Goal: Transaction & Acquisition: Purchase product/service

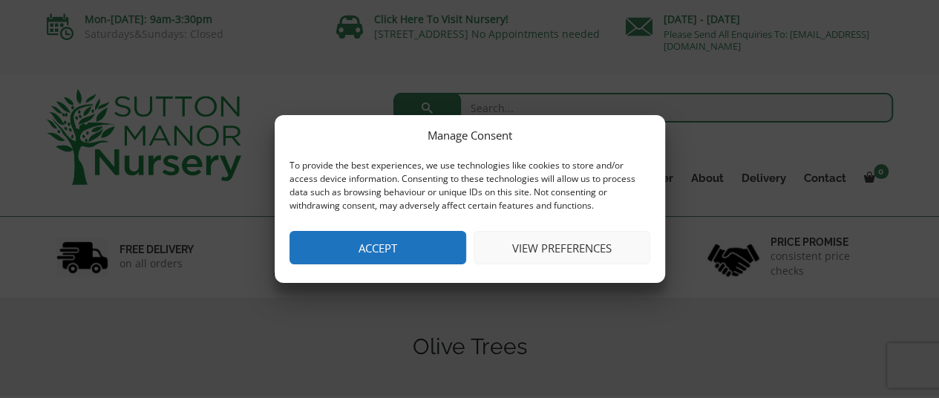
click at [383, 237] on button "Accept" at bounding box center [377, 247] width 177 height 33
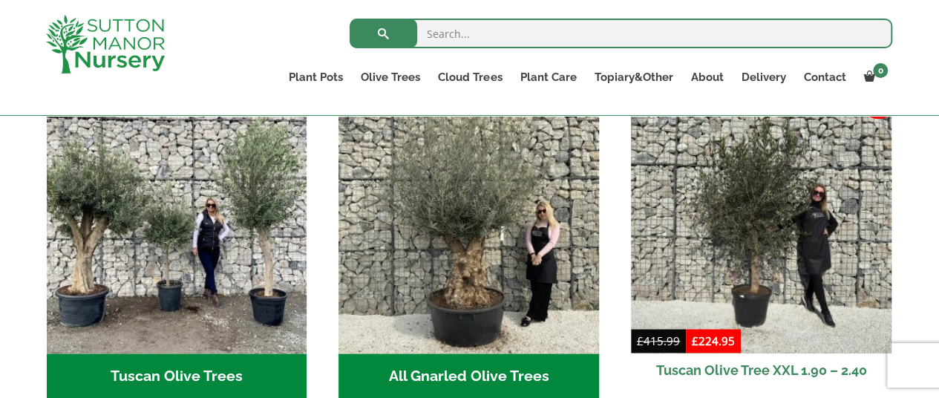
scroll to position [559, 0]
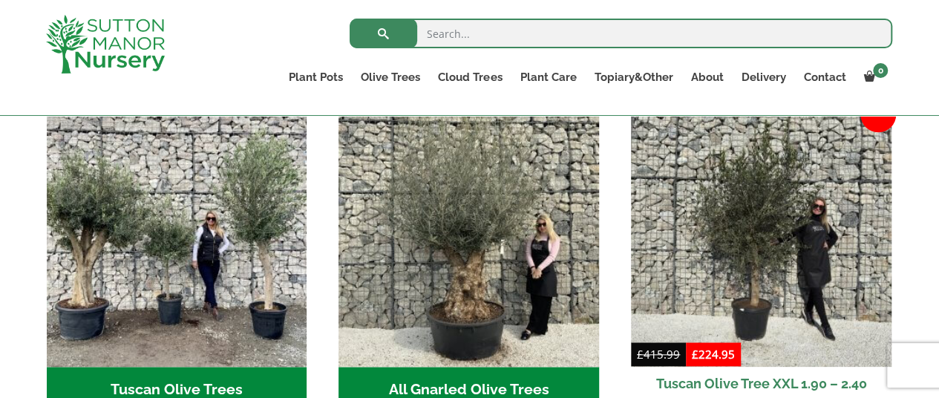
click at [471, 369] on h2 "All Gnarled Olive Trees (142)" at bounding box center [468, 390] width 260 height 46
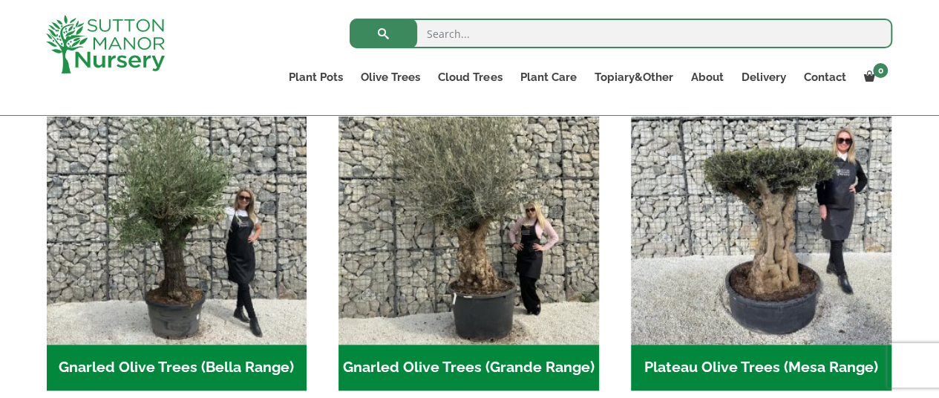
scroll to position [353, 0]
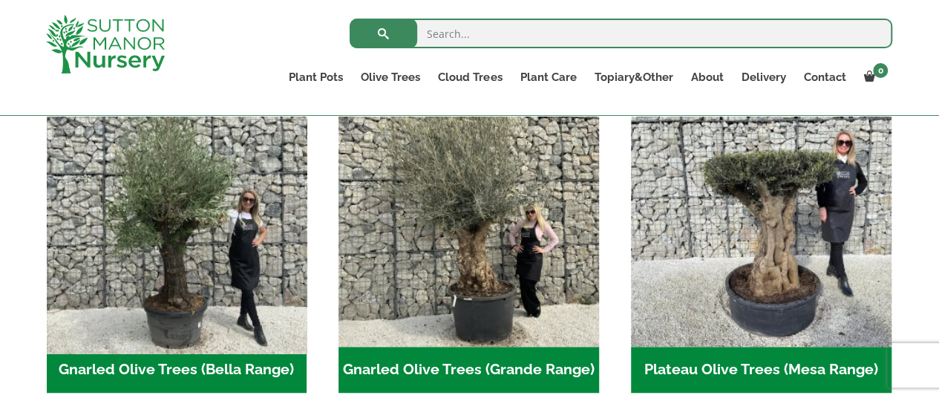
click at [184, 272] on img "Visit product category Gnarled Olive Trees (Bella Range)" at bounding box center [176, 216] width 273 height 273
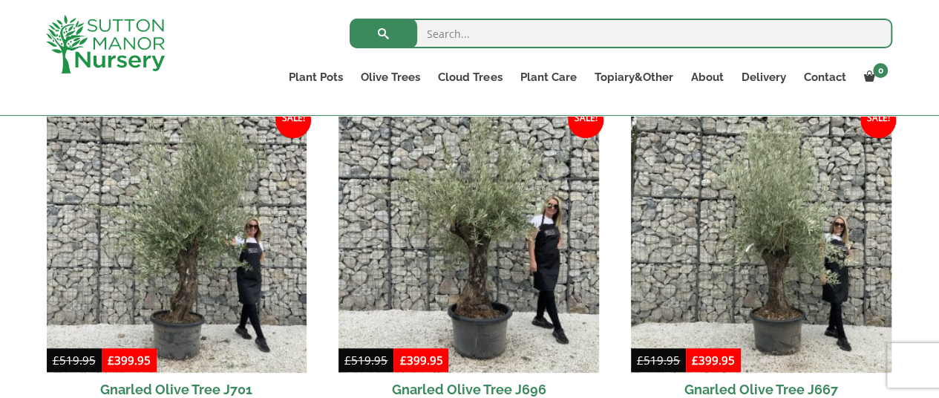
scroll to position [393, 0]
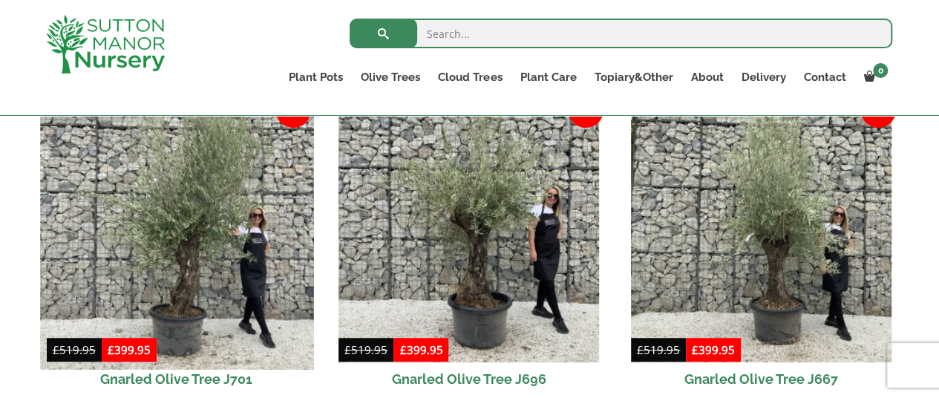
click at [186, 284] on img at bounding box center [176, 232] width 273 height 273
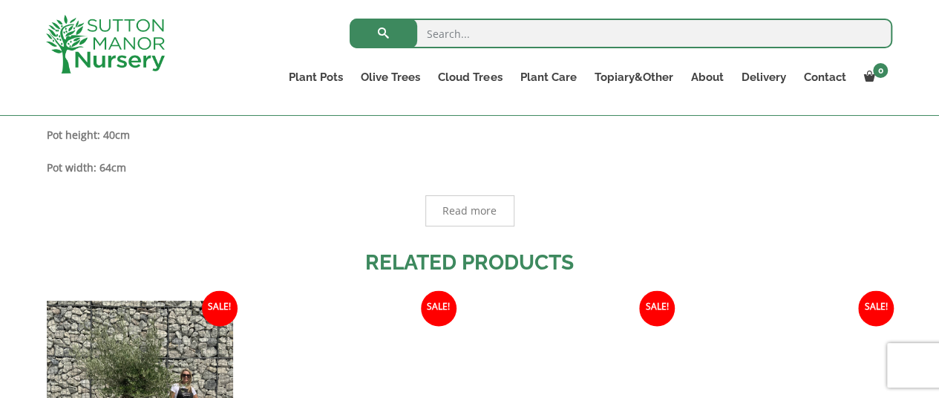
scroll to position [1175, 0]
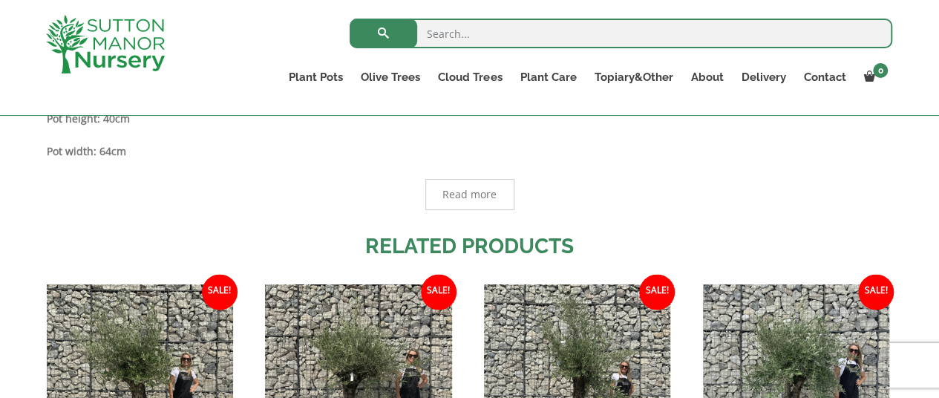
drag, startPoint x: 944, startPoint y: 21, endPoint x: 933, endPoint y: 194, distance: 173.9
click at [933, 194] on html "0 No products in the basket. Plant Pots Resin Bonded Pots The Amalfi Pots The M…" at bounding box center [469, 95] width 939 height 2541
click at [455, 194] on span "Read more" at bounding box center [469, 194] width 54 height 10
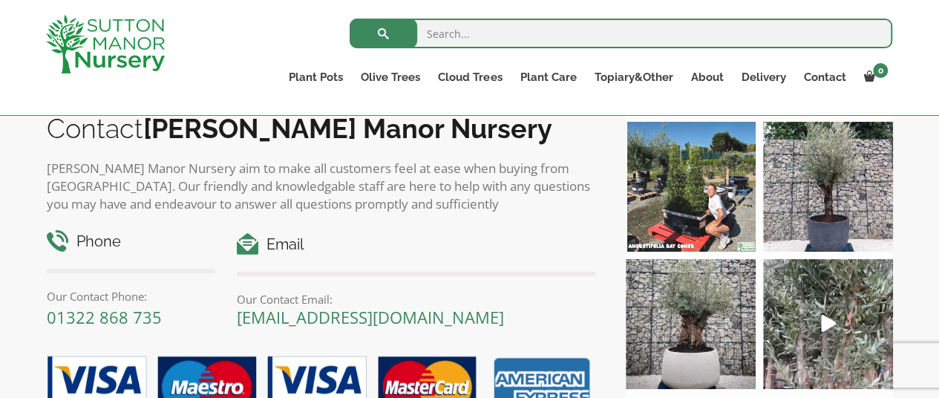
scroll to position [2236, 0]
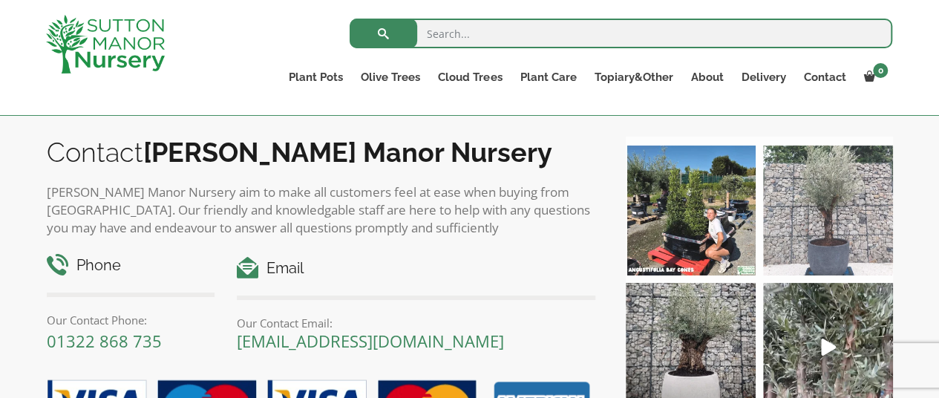
click at [828, 226] on img at bounding box center [828, 210] width 130 height 130
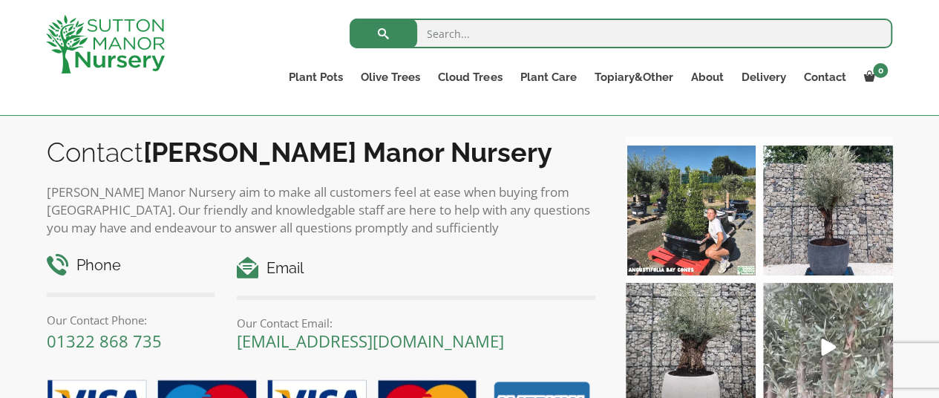
click at [816, 348] on img at bounding box center [828, 348] width 130 height 130
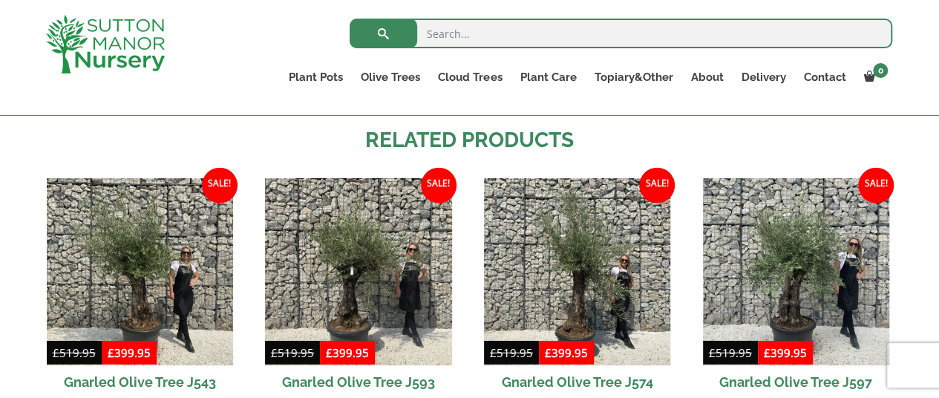
scroll to position [1825, 0]
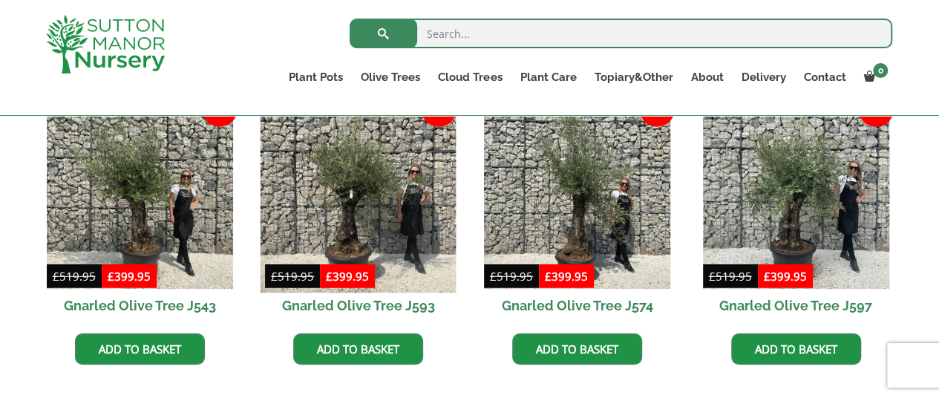
click at [363, 223] on img at bounding box center [358, 195] width 196 height 196
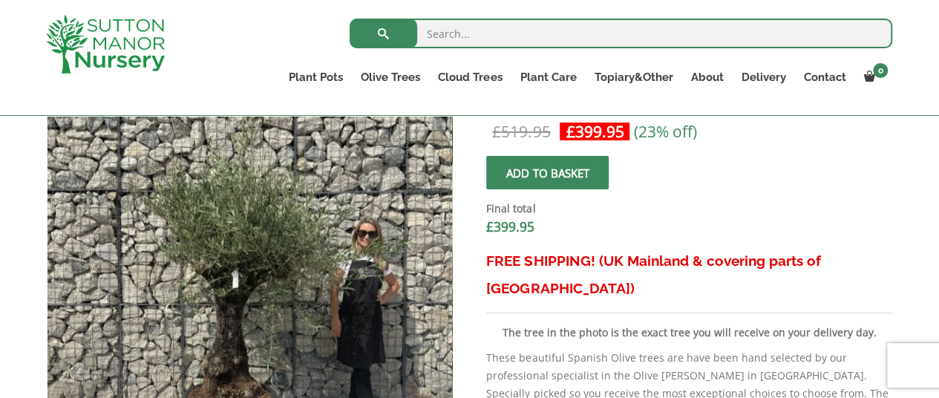
scroll to position [518, 0]
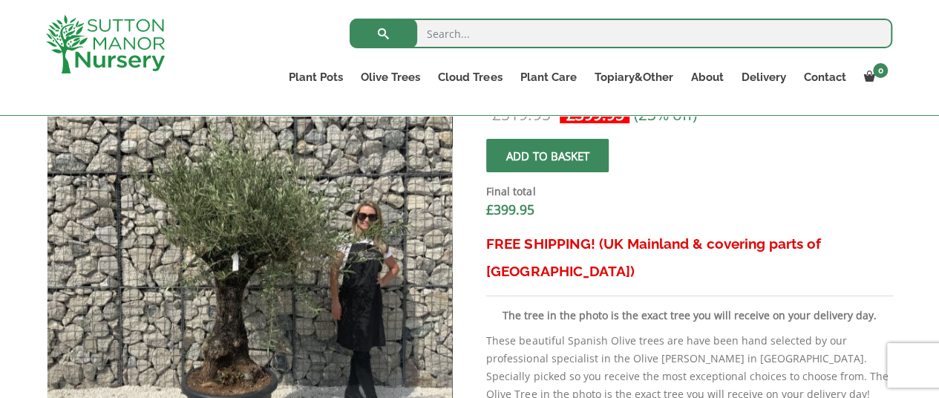
drag, startPoint x: 0, startPoint y: 0, endPoint x: 944, endPoint y: 107, distance: 949.8
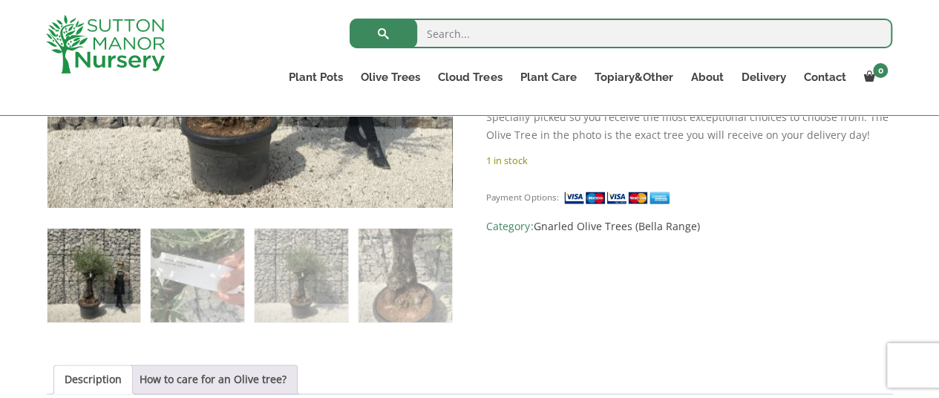
scroll to position [781, 0]
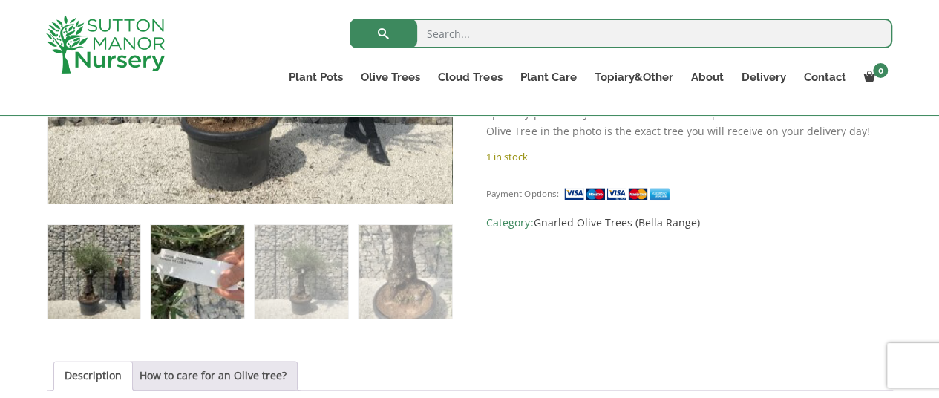
click at [193, 277] on img at bounding box center [197, 271] width 93 height 93
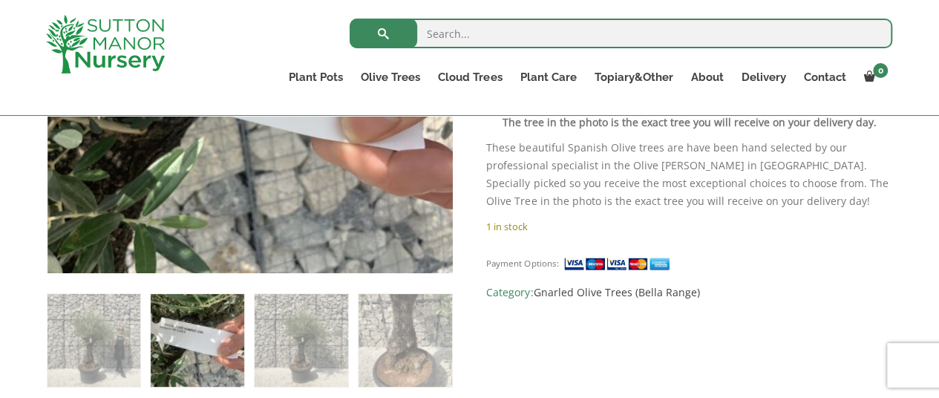
scroll to position [717, 0]
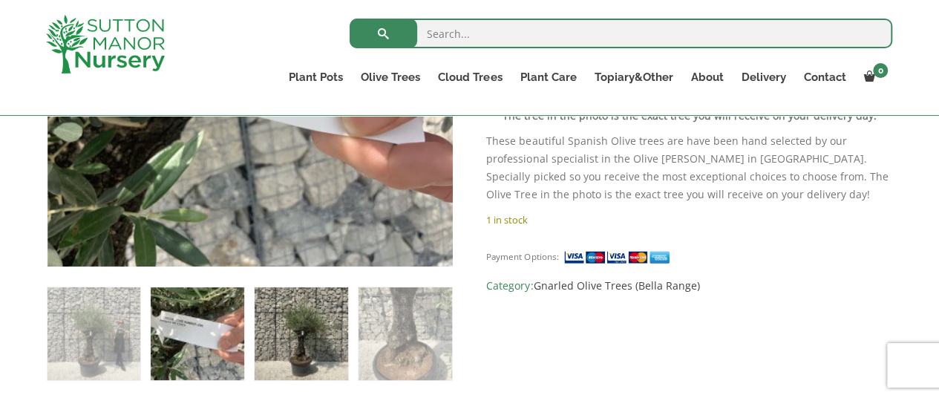
click at [329, 328] on img at bounding box center [300, 333] width 93 height 93
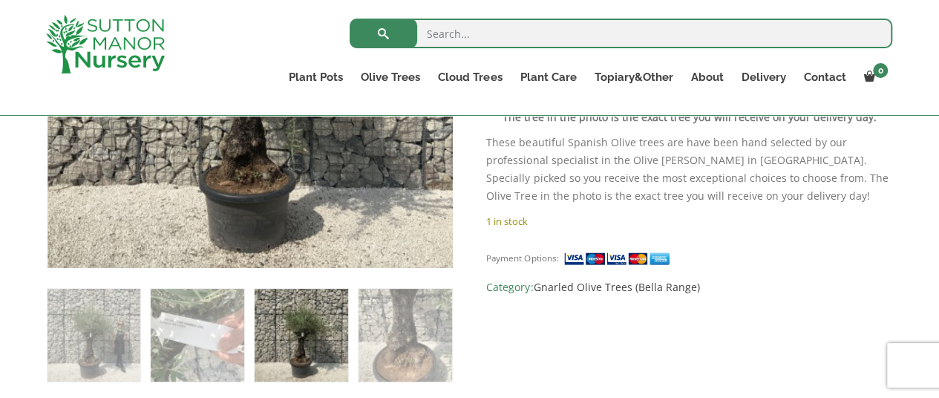
scroll to position [720, 0]
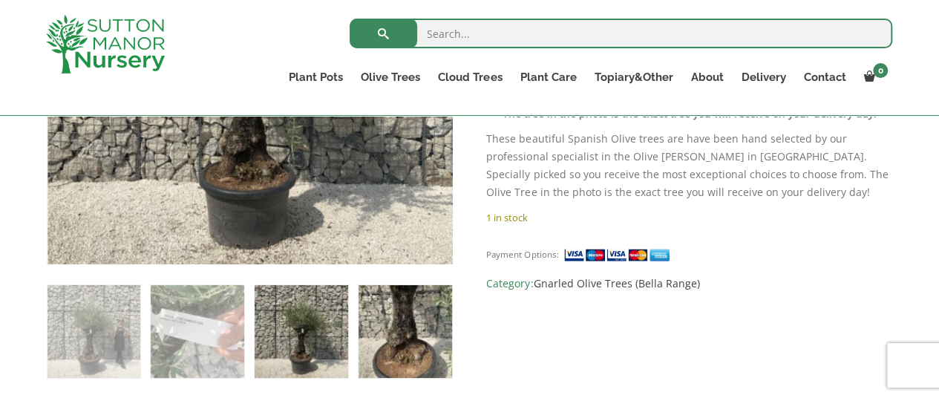
click at [390, 321] on img at bounding box center [404, 331] width 93 height 93
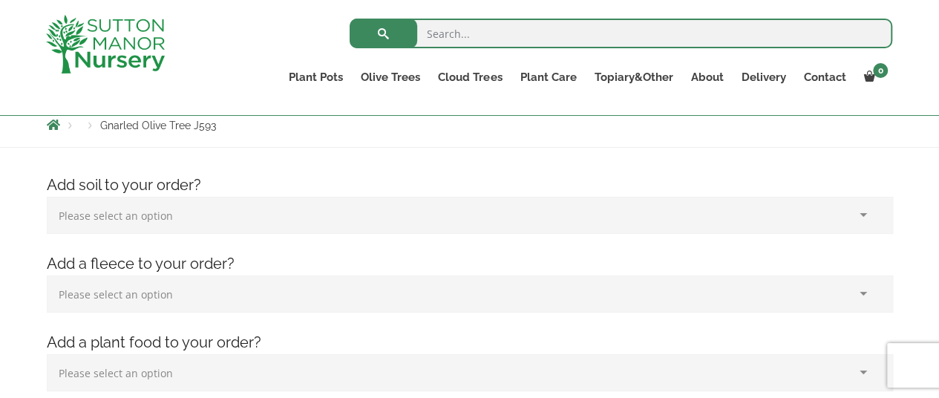
scroll to position [173, 0]
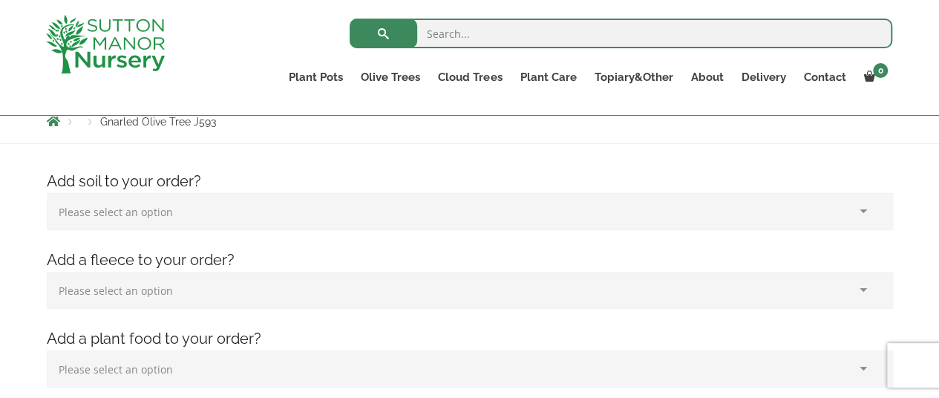
click at [862, 208] on select "Please select an option (x1) 75L Bag (£34.99) (x2) 75L Bag (£69.98) (x3) 75L Ba…" at bounding box center [470, 211] width 846 height 37
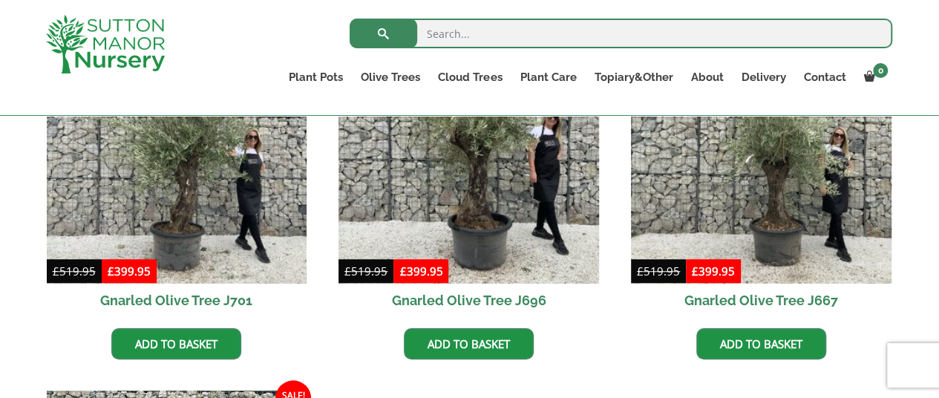
scroll to position [476, 0]
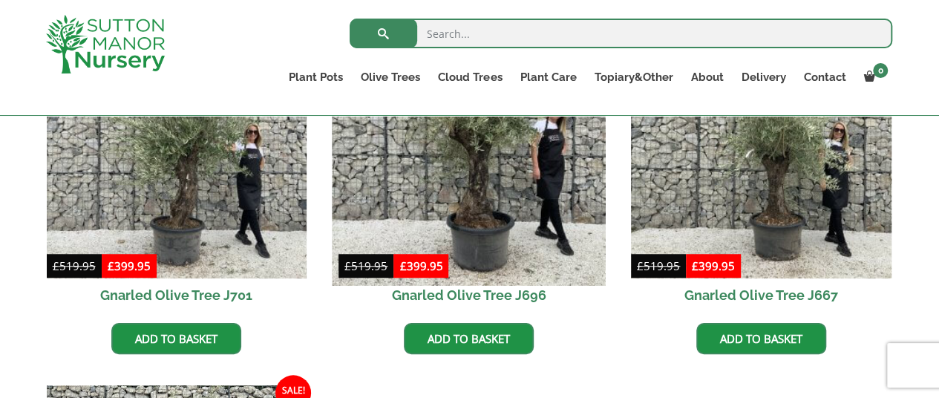
click at [546, 223] on img at bounding box center [468, 148] width 273 height 273
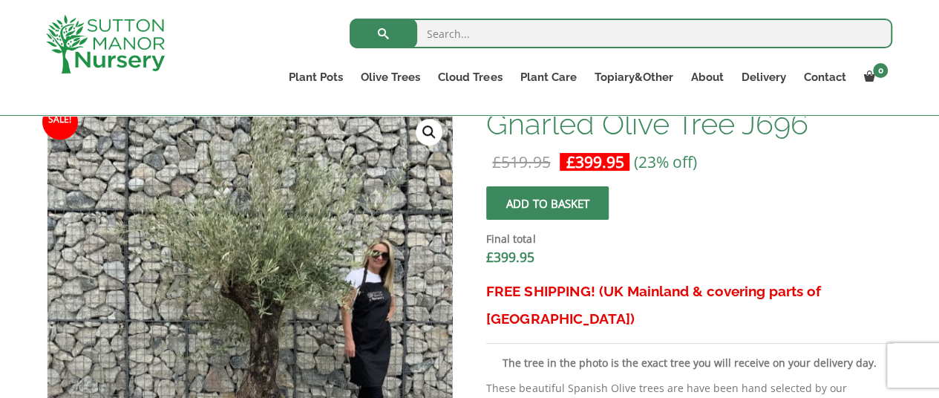
scroll to position [510, 0]
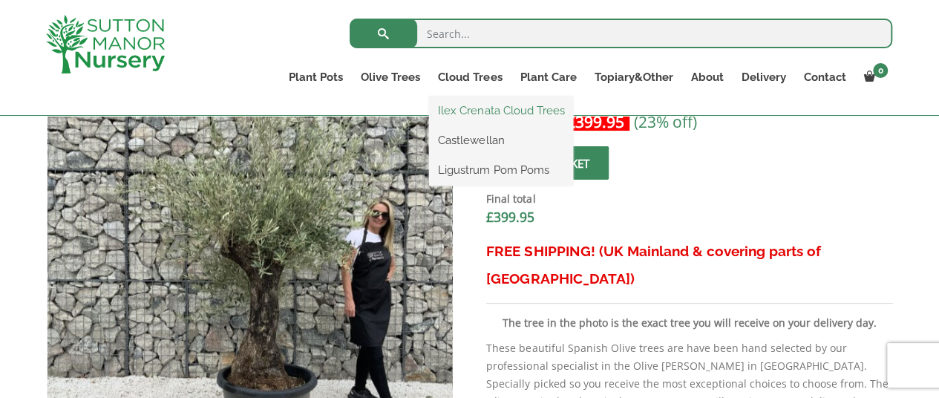
click at [477, 106] on link "Ilex Crenata Cloud Trees" at bounding box center [501, 110] width 144 height 22
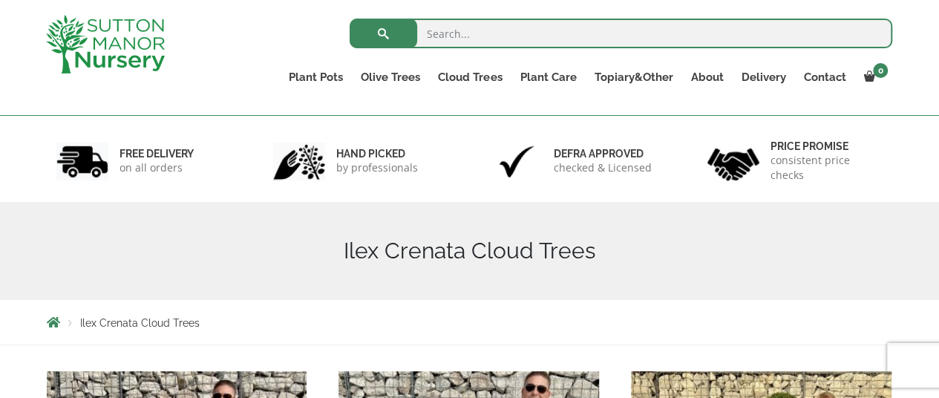
scroll to position [64, 0]
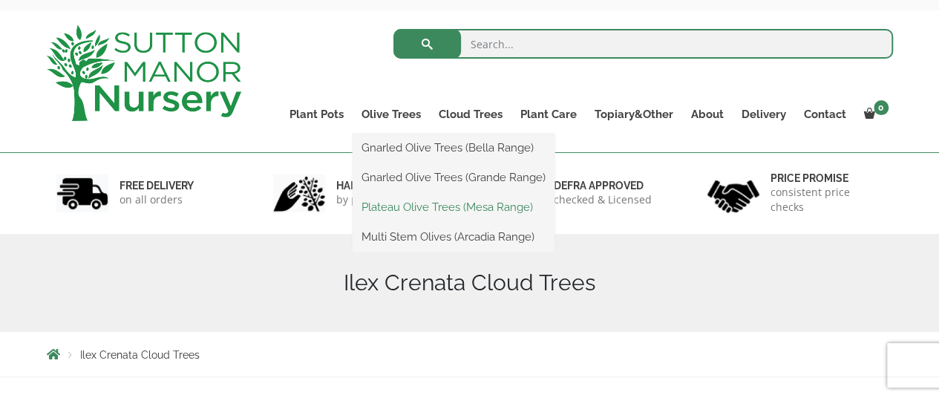
click at [401, 202] on link "Plateau Olive Trees (Mesa Range)" at bounding box center [453, 207] width 202 height 22
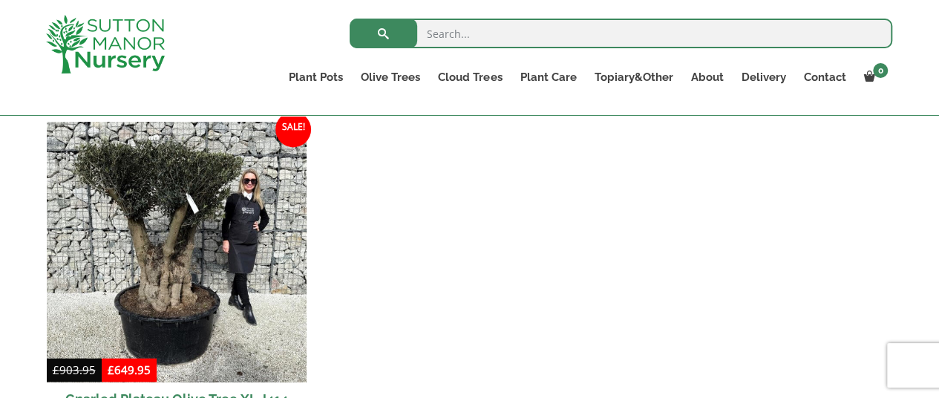
scroll to position [1031, 0]
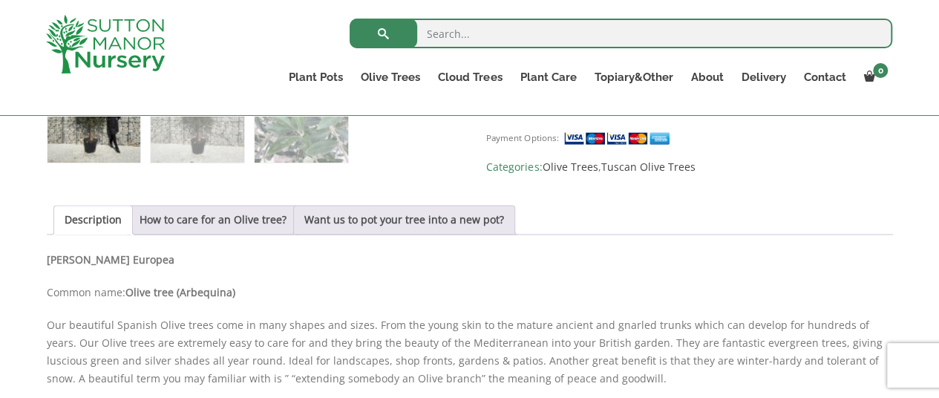
scroll to position [946, 0]
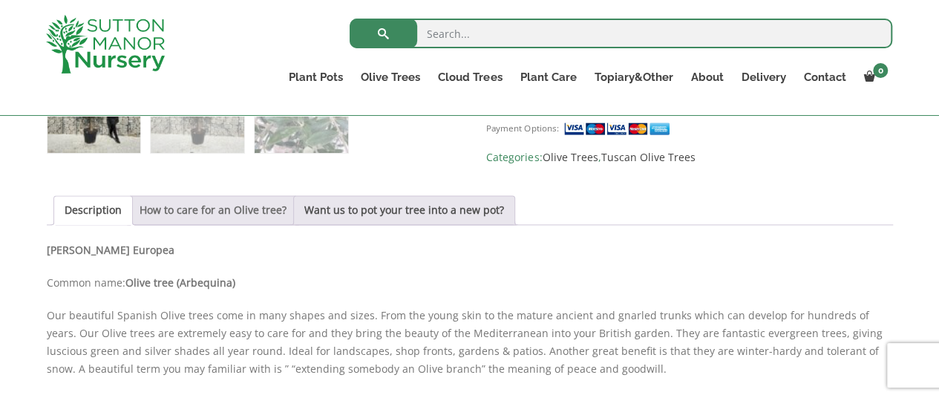
click at [212, 207] on link "How to care for an Olive tree?" at bounding box center [212, 210] width 147 height 28
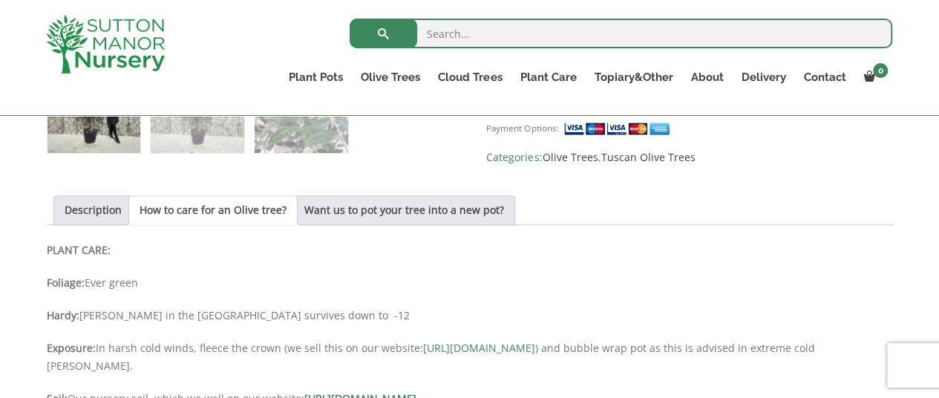
click at [212, 207] on link "How to care for an Olive tree?" at bounding box center [212, 210] width 147 height 28
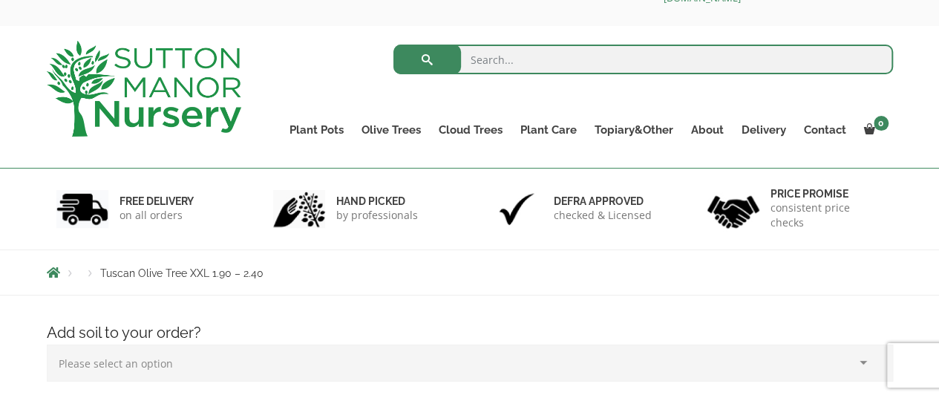
scroll to position [39, 0]
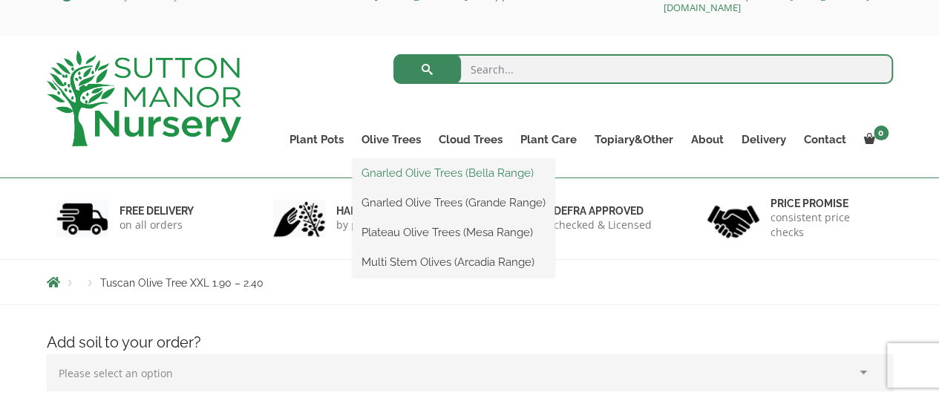
click at [394, 166] on link "Gnarled Olive Trees (Bella Range)" at bounding box center [453, 173] width 202 height 22
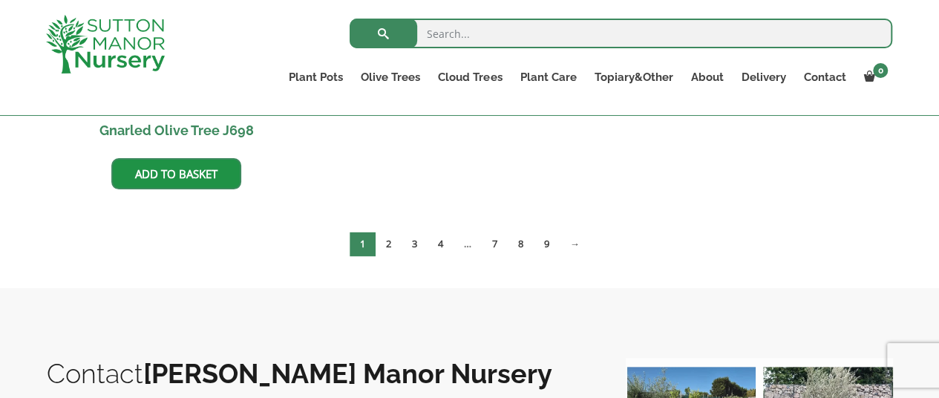
scroll to position [1016, 0]
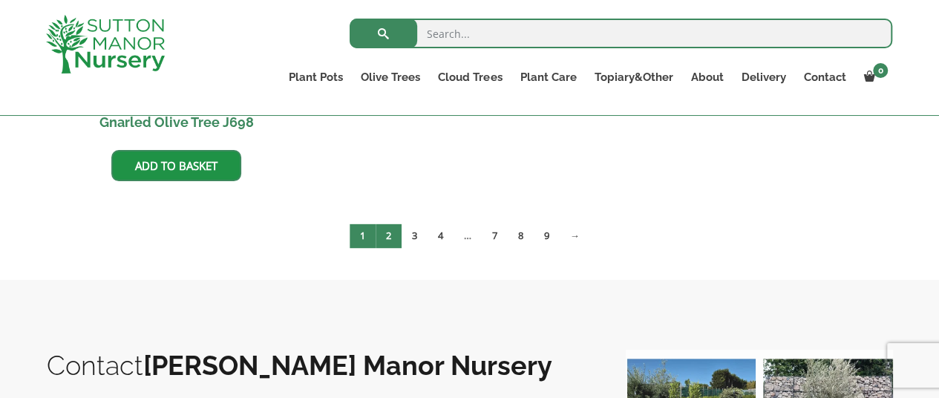
click at [389, 237] on link "2" at bounding box center [388, 235] width 26 height 24
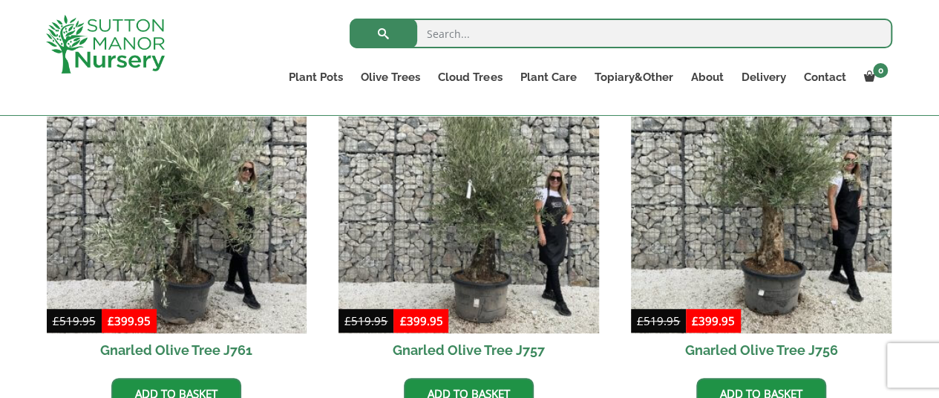
scroll to position [416, 0]
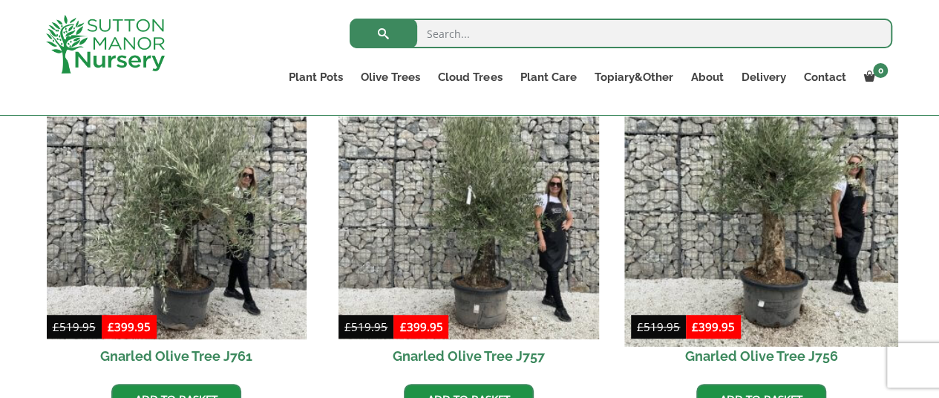
click at [775, 235] on img at bounding box center [760, 209] width 273 height 273
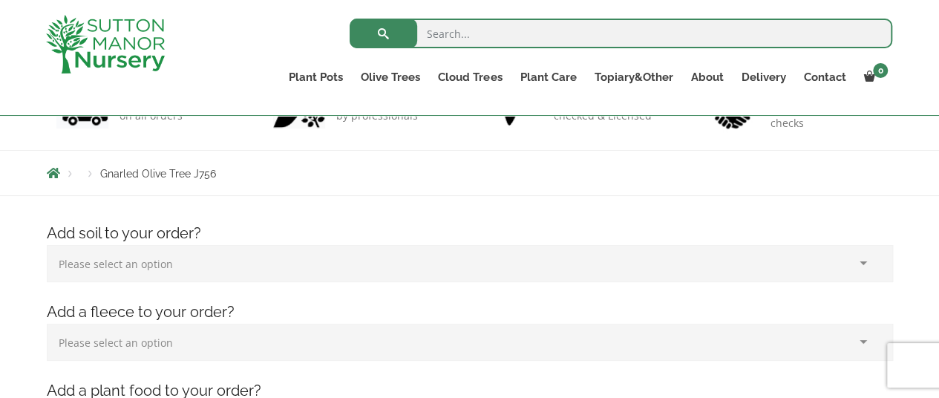
scroll to position [108, 0]
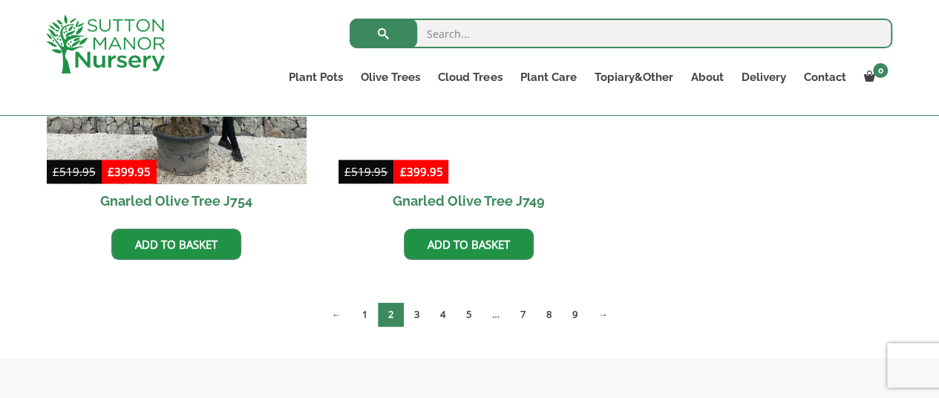
scroll to position [942, 0]
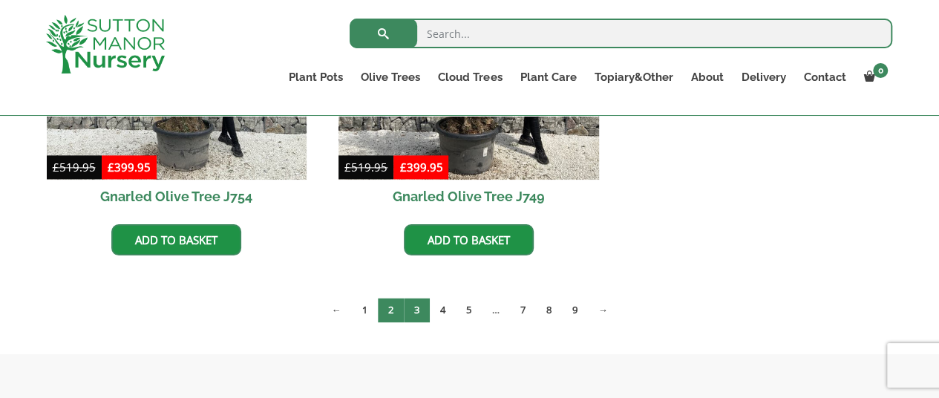
click at [413, 308] on link "3" at bounding box center [417, 310] width 26 height 24
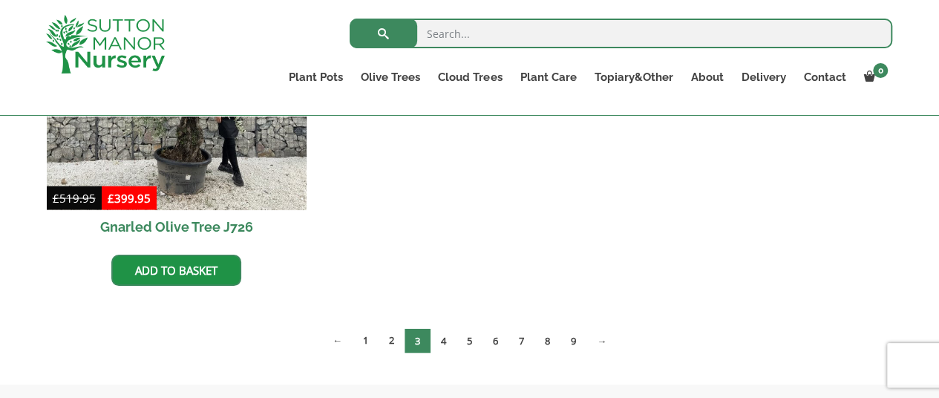
scroll to position [1281, 0]
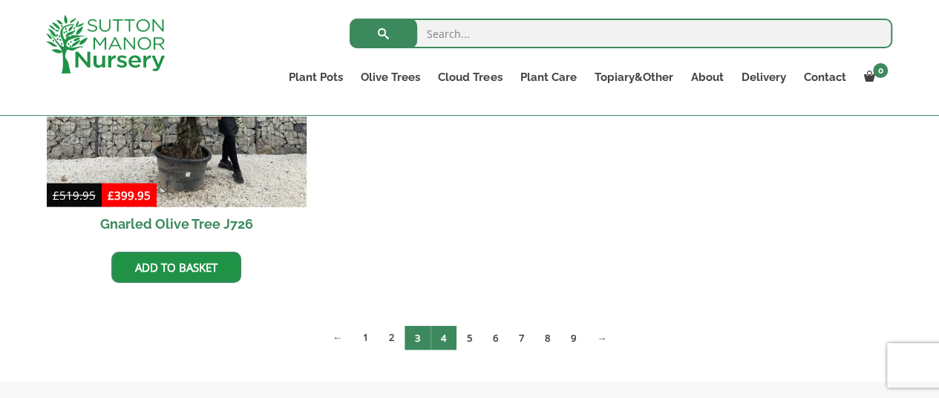
click at [441, 331] on link "4" at bounding box center [443, 337] width 26 height 24
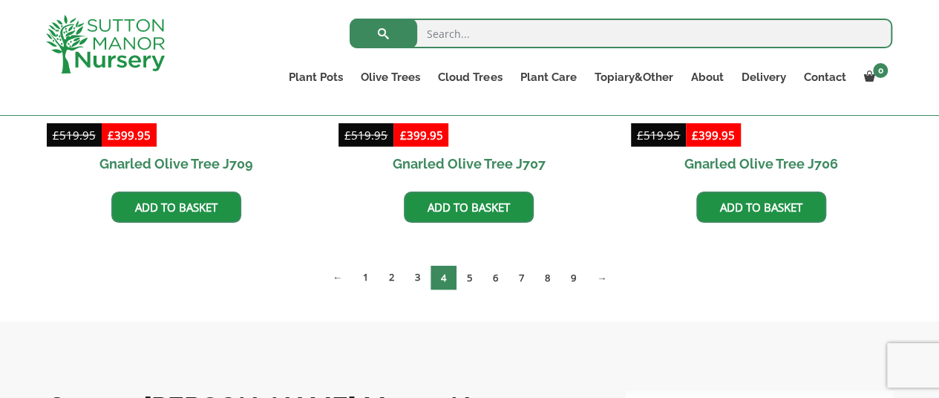
scroll to position [1360, 0]
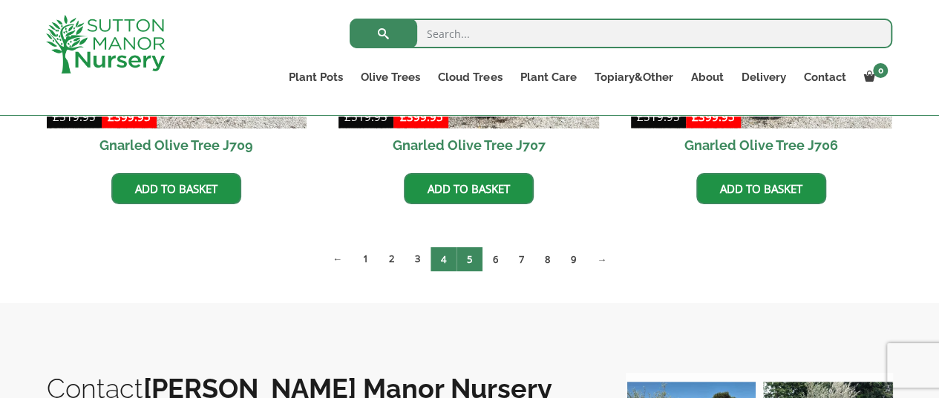
click at [479, 255] on link "5" at bounding box center [469, 258] width 26 height 24
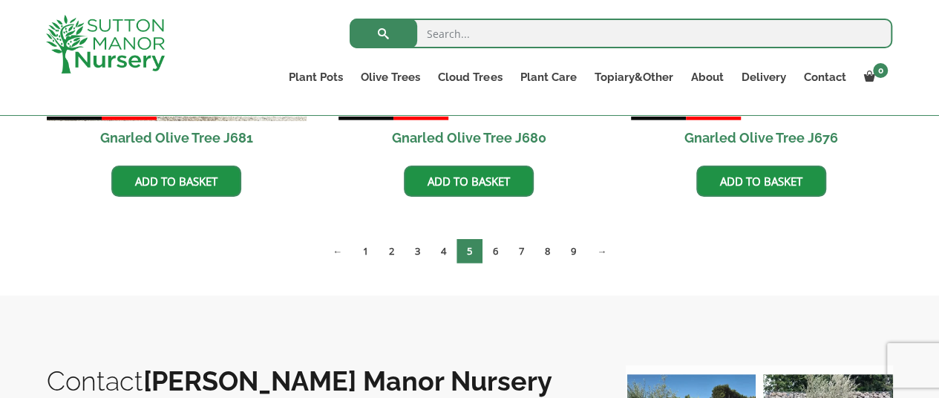
scroll to position [1757, 0]
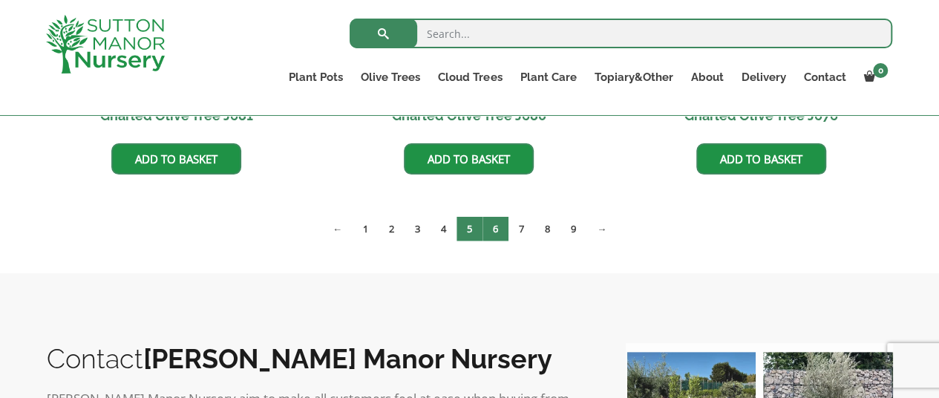
click at [499, 226] on link "6" at bounding box center [495, 229] width 26 height 24
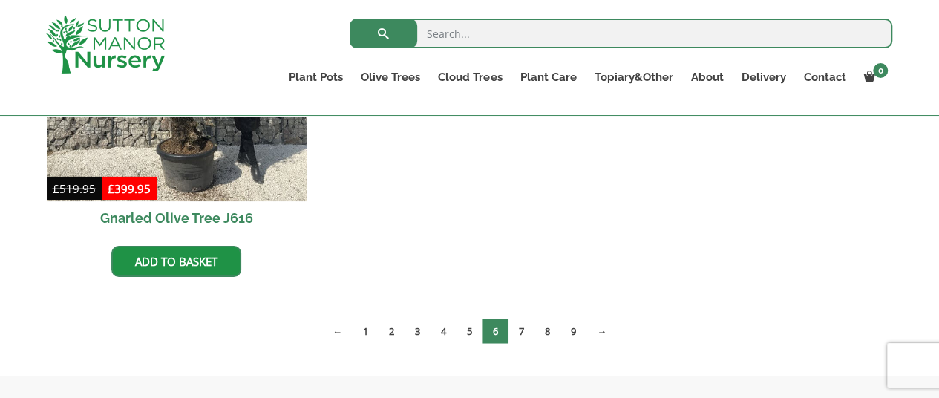
scroll to position [1665, 0]
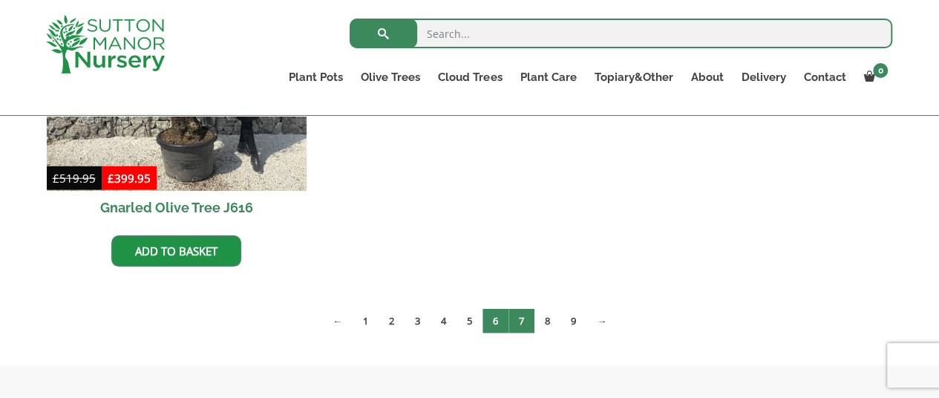
click at [518, 315] on link "7" at bounding box center [521, 321] width 26 height 24
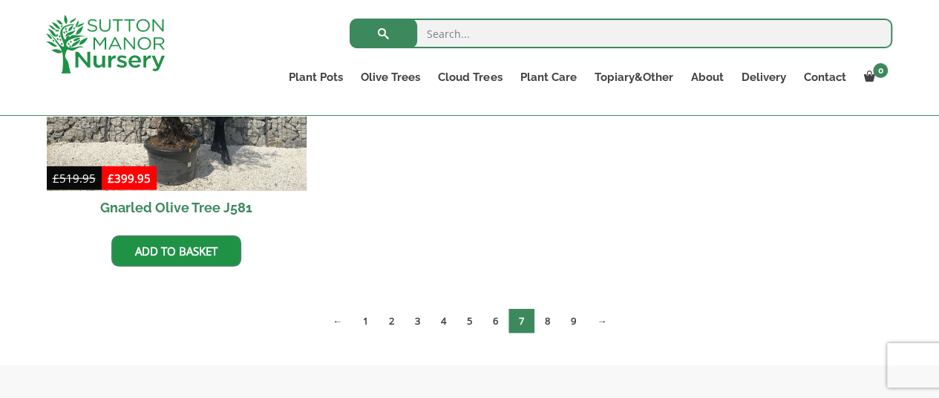
scroll to position [1672, 0]
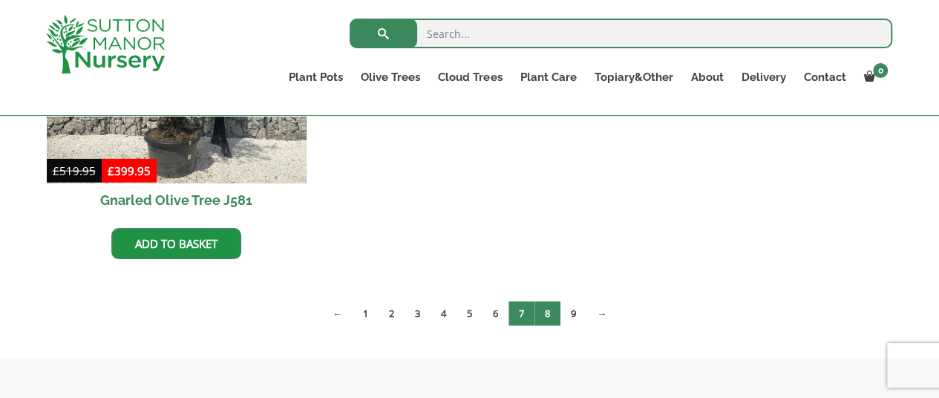
click at [542, 309] on link "8" at bounding box center [547, 313] width 26 height 24
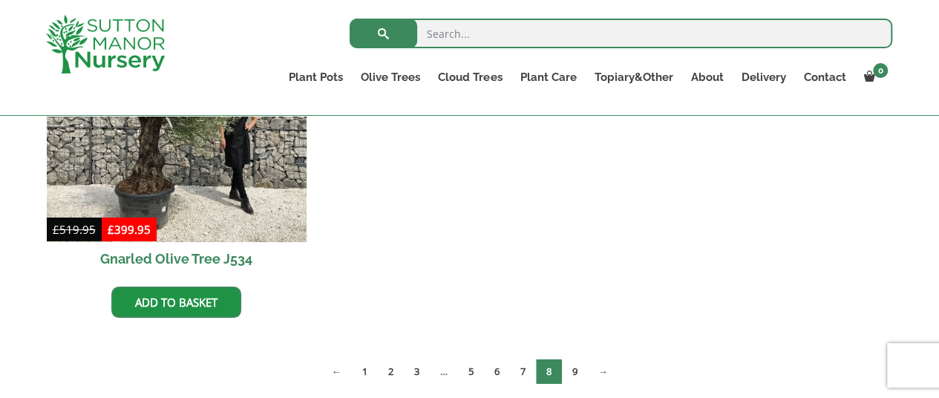
scroll to position [2343, 0]
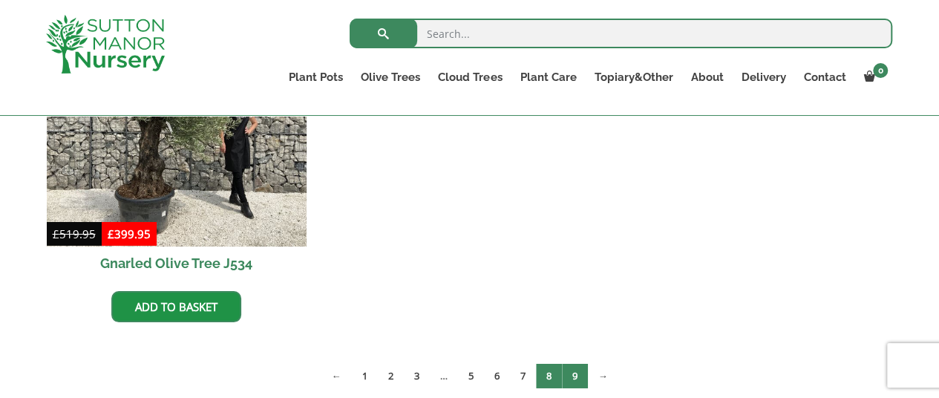
click at [579, 375] on link "9" at bounding box center [575, 376] width 26 height 24
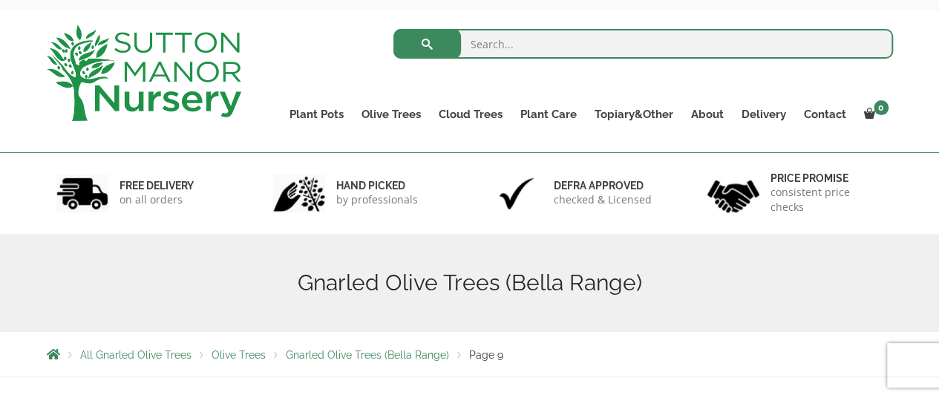
scroll to position [55, 0]
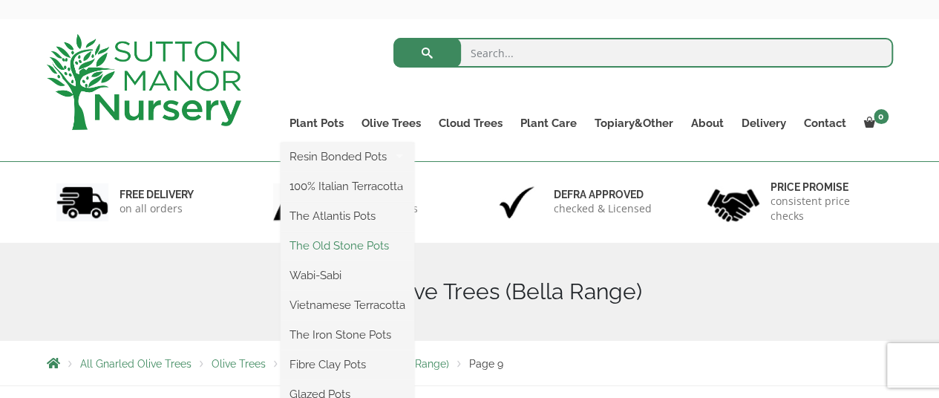
click at [316, 240] on link "The Old Stone Pots" at bounding box center [347, 245] width 134 height 22
